Goal: Information Seeking & Learning: Learn about a topic

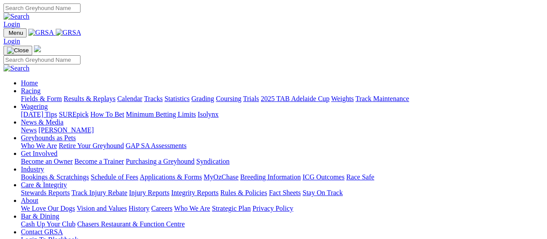
click at [95, 95] on link "Results & Replays" at bounding box center [89, 98] width 52 height 7
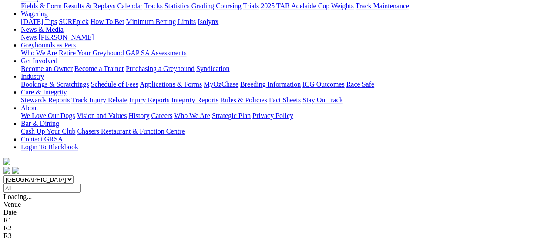
scroll to position [130, 0]
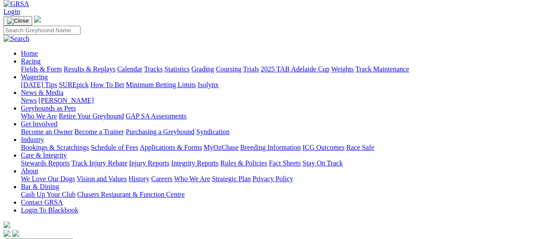
scroll to position [43, 0]
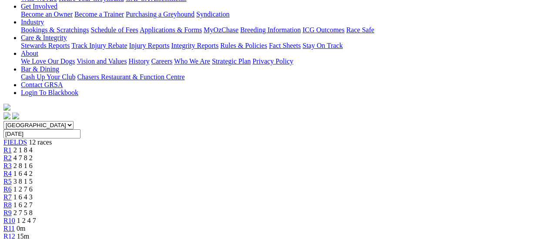
scroll to position [43, 0]
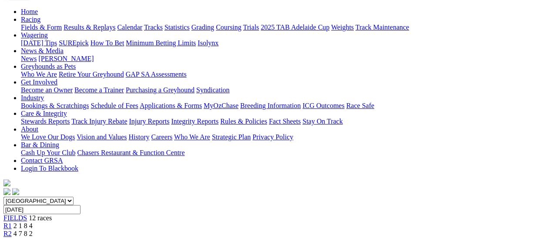
scroll to position [87, 0]
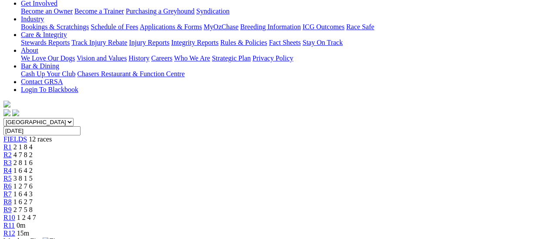
scroll to position [87, 0]
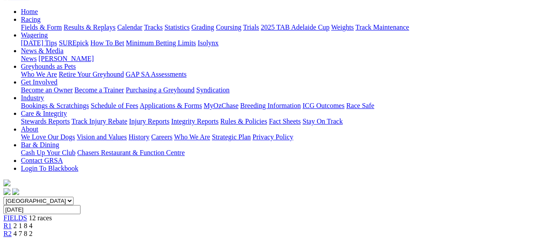
click at [12, 230] on span "R2" at bounding box center [7, 233] width 8 height 7
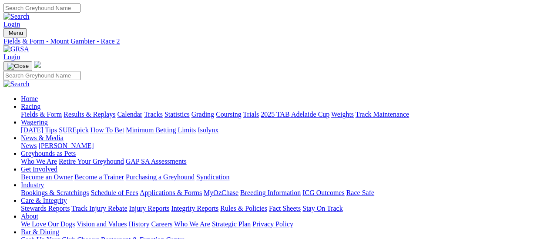
click at [26, 110] on link "Fields & Form" at bounding box center [41, 113] width 41 height 7
click at [98, 110] on link "Results & Replays" at bounding box center [89, 113] width 52 height 7
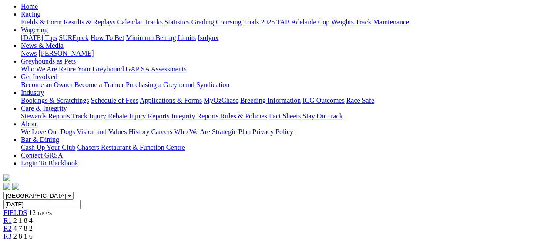
scroll to position [87, 0]
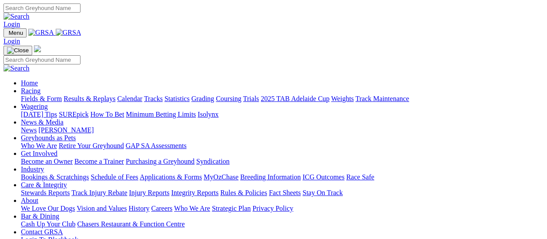
click at [91, 95] on link "Results & Replays" at bounding box center [89, 98] width 52 height 7
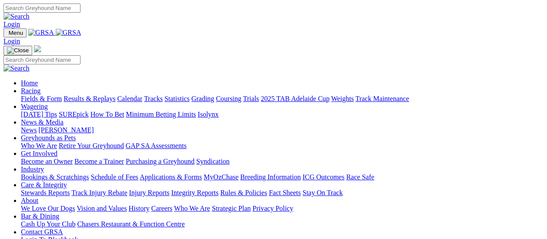
click at [115, 95] on link "Results & Replays" at bounding box center [89, 98] width 52 height 7
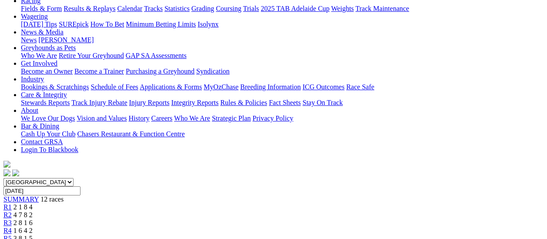
scroll to position [87, 0]
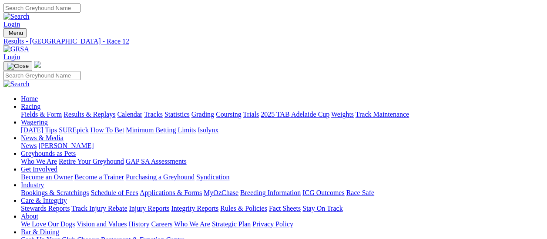
click at [27, 110] on link "Fields & Form" at bounding box center [41, 113] width 41 height 7
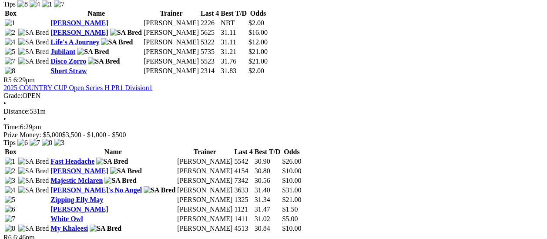
scroll to position [870, 0]
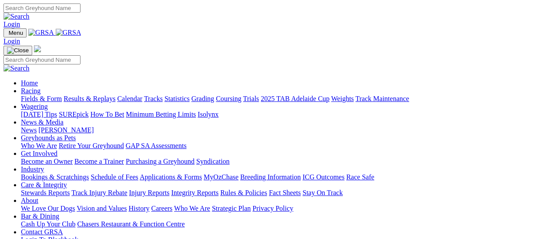
click at [43, 95] on link "Fields & Form" at bounding box center [41, 98] width 41 height 7
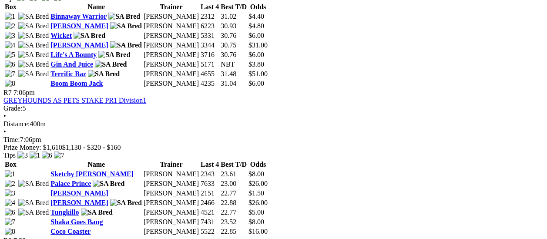
scroll to position [1261, 0]
